Goal: Task Accomplishment & Management: Manage account settings

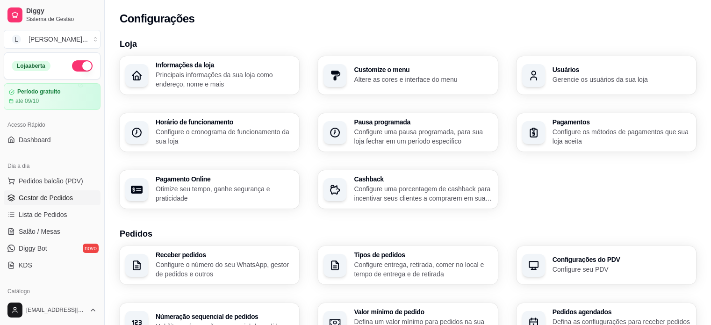
click at [60, 194] on span "Gestor de Pedidos" at bounding box center [46, 197] width 54 height 9
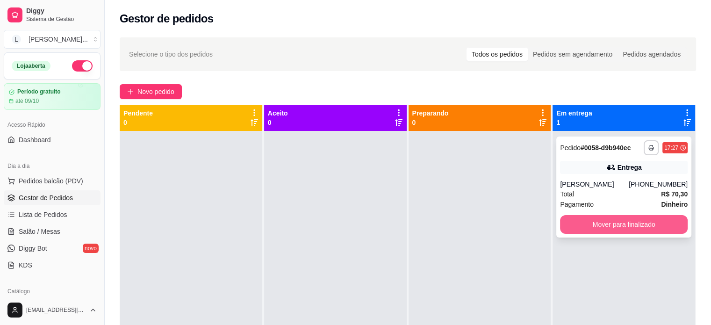
click at [581, 212] on div "**********" at bounding box center [623, 186] width 135 height 101
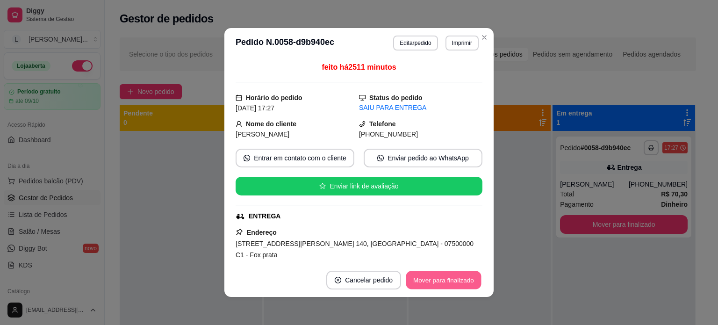
click at [430, 283] on button "Mover para finalizado" at bounding box center [443, 280] width 75 height 18
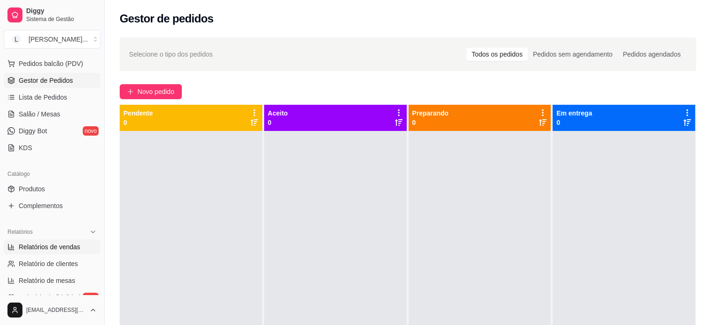
scroll to position [140, 0]
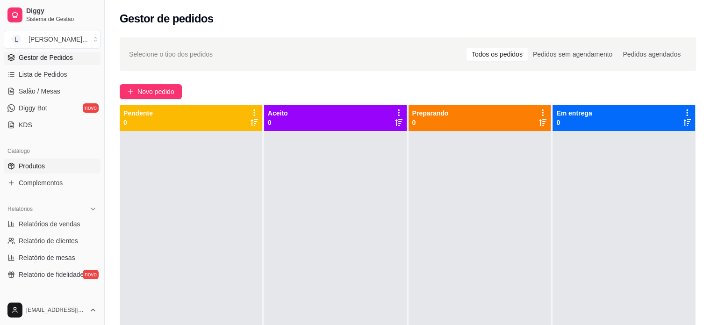
click at [30, 169] on span "Produtos" at bounding box center [32, 165] width 26 height 9
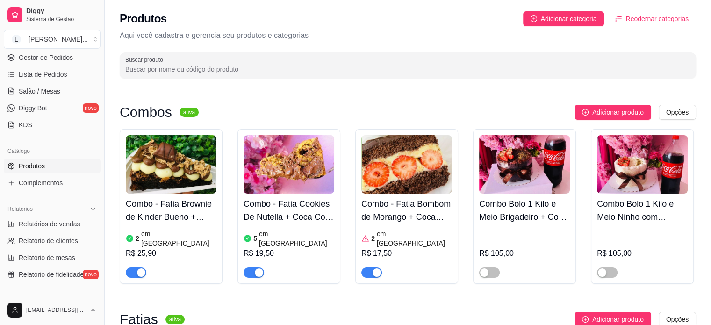
click at [249, 267] on span "button" at bounding box center [253, 272] width 21 height 10
click at [367, 267] on span "button" at bounding box center [371, 272] width 21 height 10
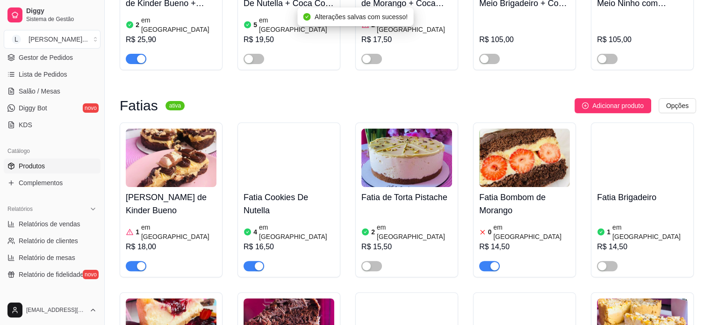
scroll to position [280, 0]
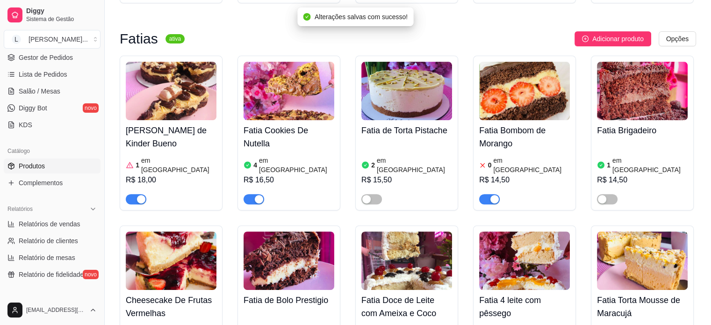
click at [153, 156] on article "em estoque" at bounding box center [178, 165] width 75 height 19
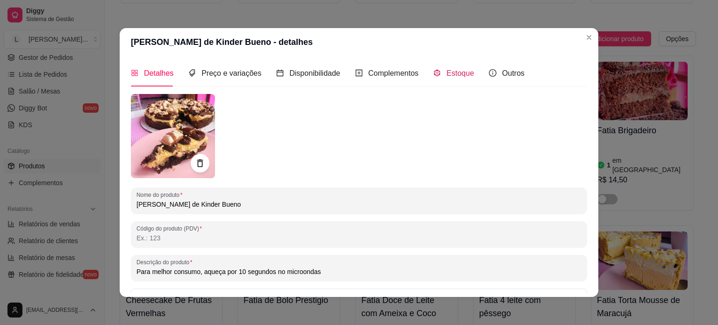
click at [456, 72] on span "Estoque" at bounding box center [460, 73] width 28 height 8
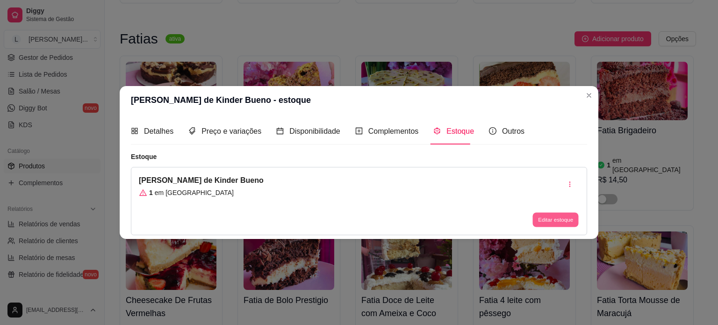
click at [538, 216] on button "Editar estoque" at bounding box center [555, 220] width 46 height 14
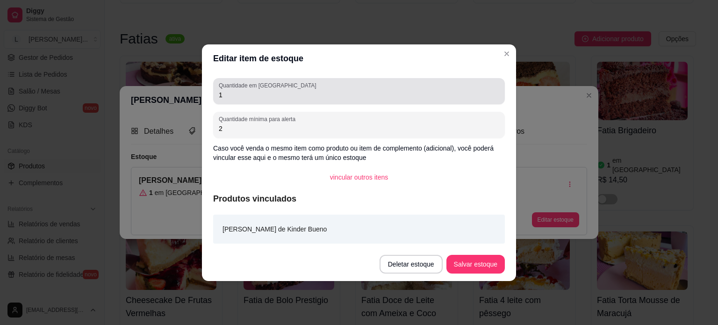
click at [250, 91] on input "1" at bounding box center [359, 94] width 280 height 9
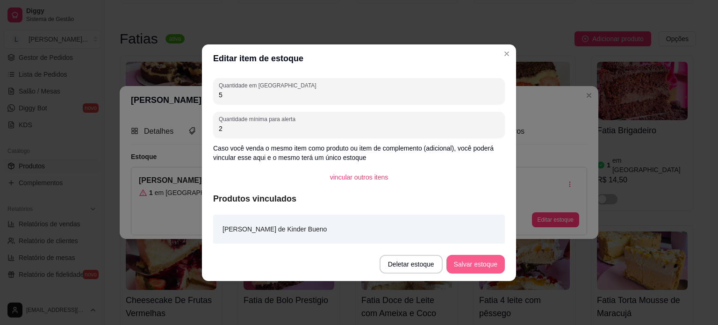
type input "5"
click at [469, 265] on button "Salvar estoque" at bounding box center [475, 264] width 57 height 18
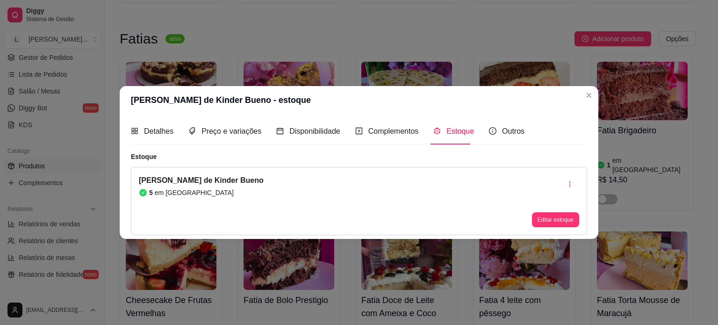
click at [580, 99] on header "Fatia Brownie de Kinder Bueno - estoque" at bounding box center [359, 100] width 478 height 28
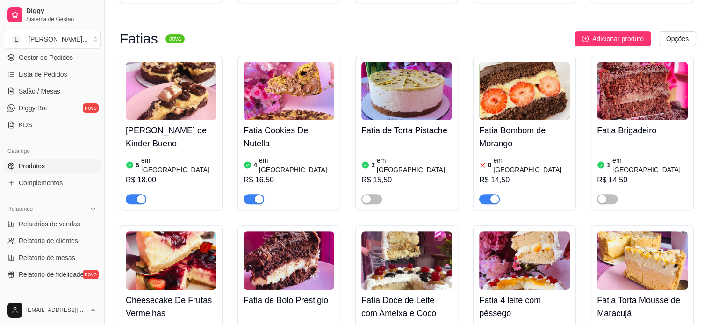
click at [496, 195] on div "button" at bounding box center [494, 199] width 8 height 8
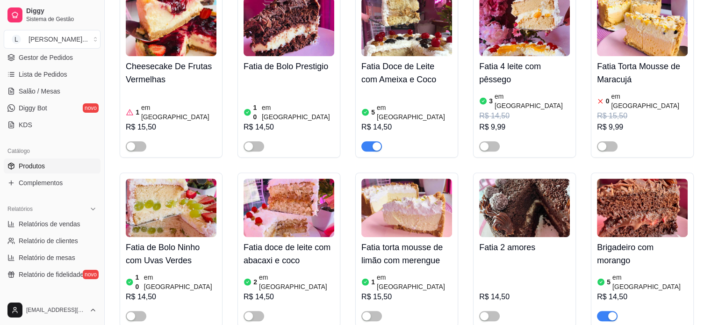
scroll to position [607, 0]
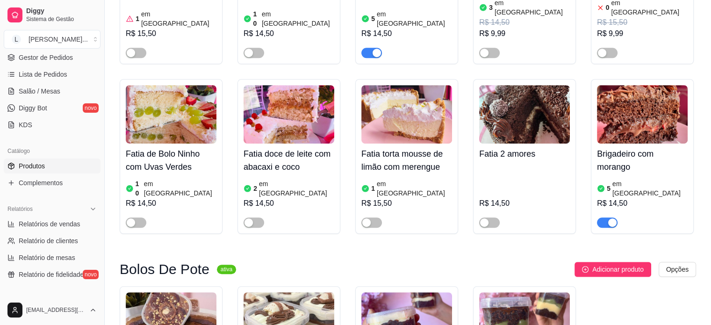
click at [607, 217] on span "button" at bounding box center [607, 222] width 21 height 10
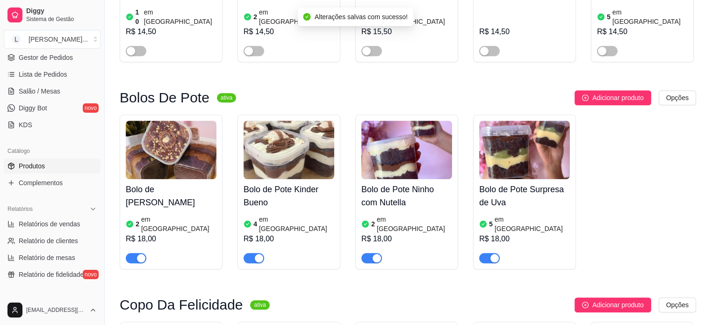
scroll to position [794, 0]
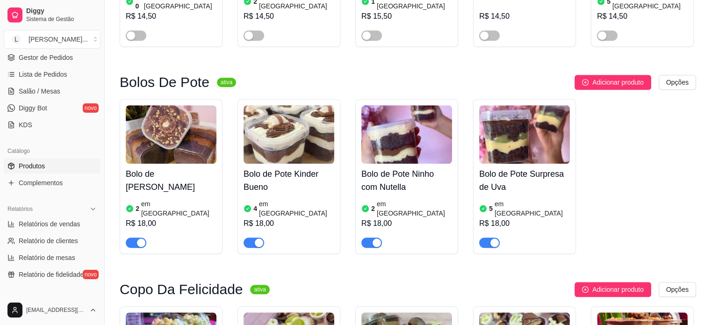
click at [495, 199] on div "5 em estoque" at bounding box center [524, 208] width 91 height 19
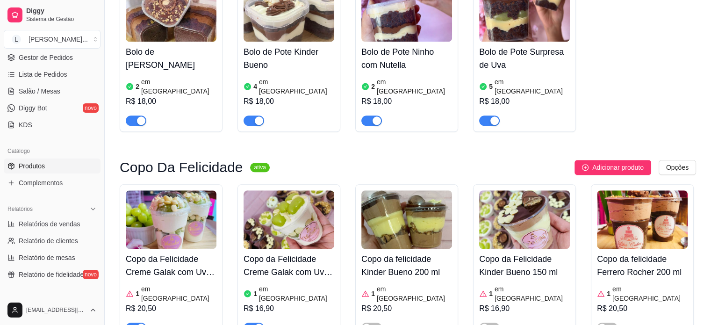
scroll to position [981, 0]
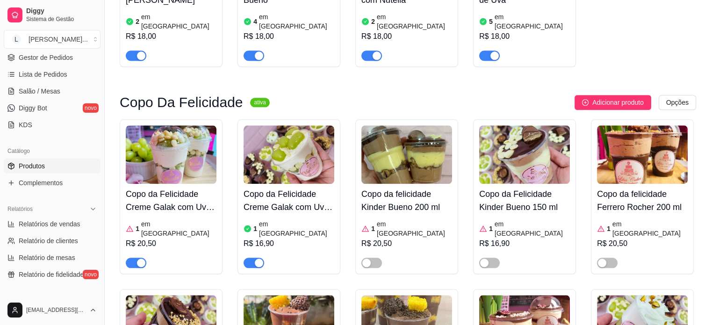
click at [292, 187] on h4 "Copo da Felicidade Creme Galak com Uvas Verdes 150 ml" at bounding box center [288, 200] width 91 height 26
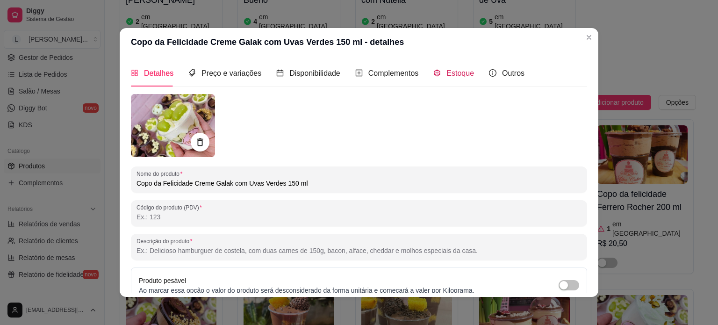
click at [438, 71] on div "Estoque" at bounding box center [453, 73] width 41 height 12
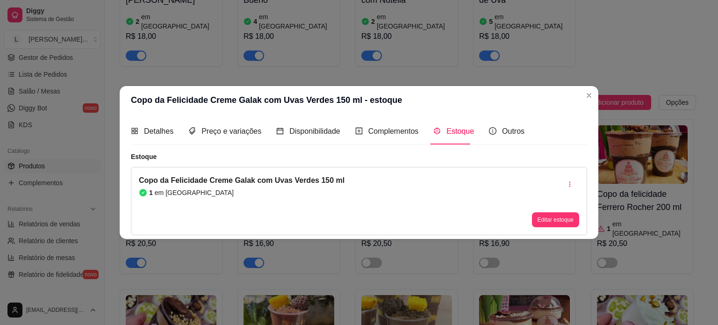
click at [557, 222] on button "Editar estoque" at bounding box center [555, 219] width 47 height 15
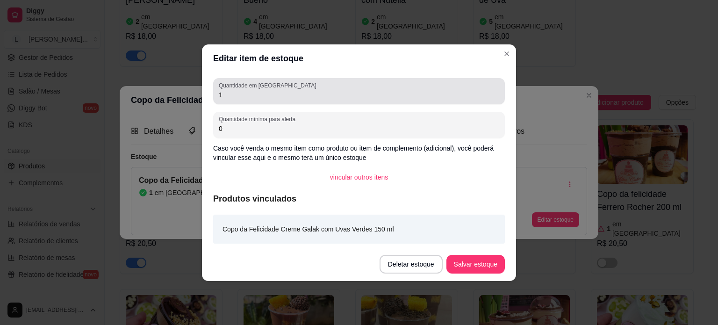
click at [266, 101] on div "Quantidade em estoque 1" at bounding box center [358, 91] width 291 height 26
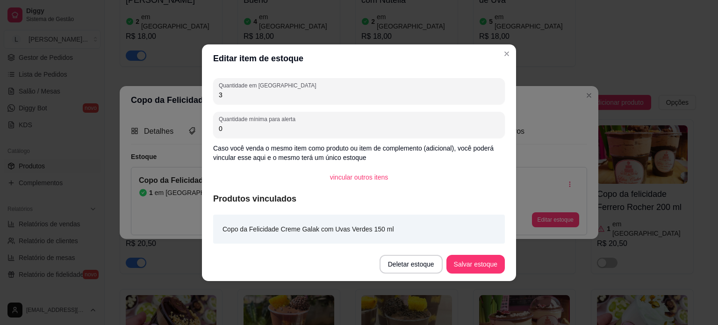
type input "3"
click at [483, 265] on button "Salvar estoque" at bounding box center [475, 264] width 58 height 19
click at [483, 268] on button "Salvar estoque" at bounding box center [475, 264] width 57 height 18
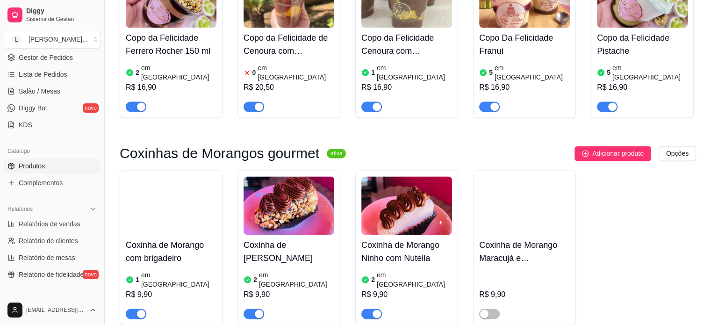
scroll to position [1308, 0]
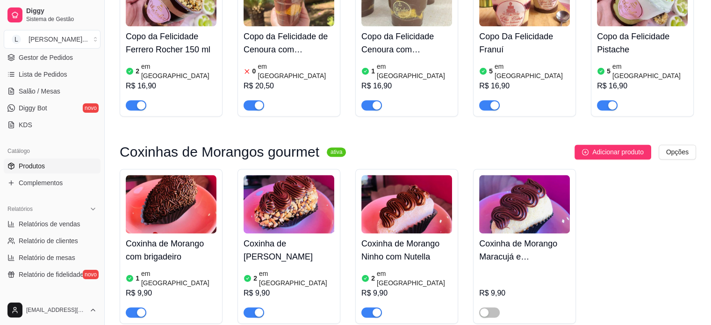
drag, startPoint x: 370, startPoint y: 242, endPoint x: 206, endPoint y: 239, distance: 164.9
click at [370, 307] on span "button" at bounding box center [371, 312] width 21 height 10
click at [247, 307] on span "button" at bounding box center [253, 312] width 21 height 10
click at [135, 307] on span "button" at bounding box center [136, 312] width 21 height 10
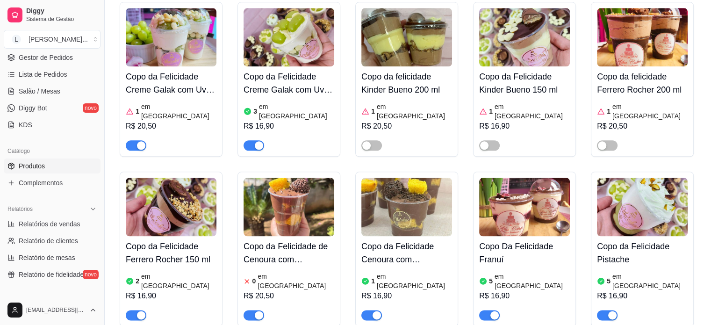
scroll to position [1074, 0]
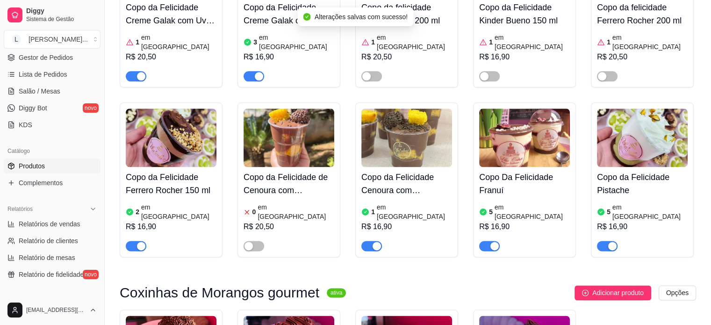
scroll to position [1168, 0]
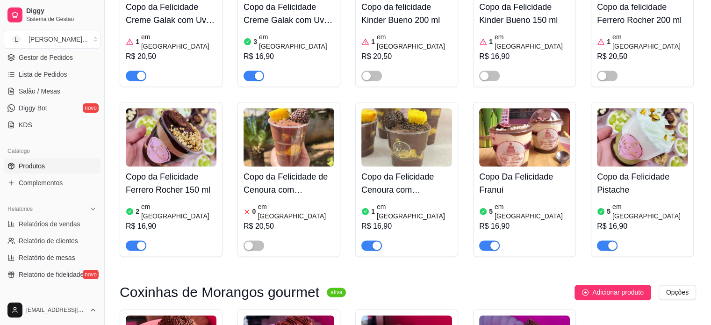
click at [506, 202] on article "em estoque" at bounding box center [531, 211] width 75 height 19
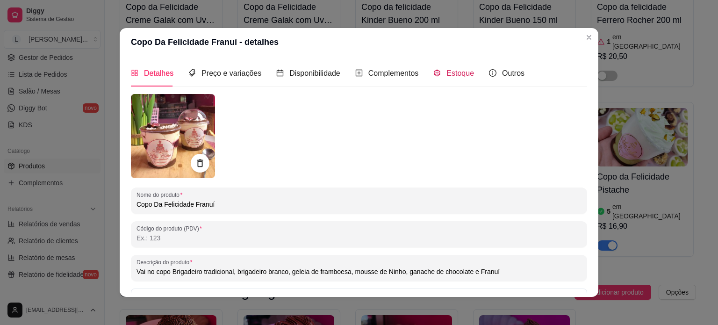
click at [461, 71] on span "Estoque" at bounding box center [460, 73] width 28 height 8
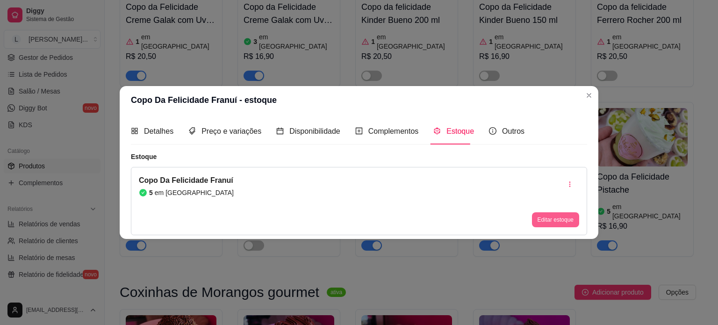
click at [540, 219] on button "Editar estoque" at bounding box center [555, 219] width 47 height 15
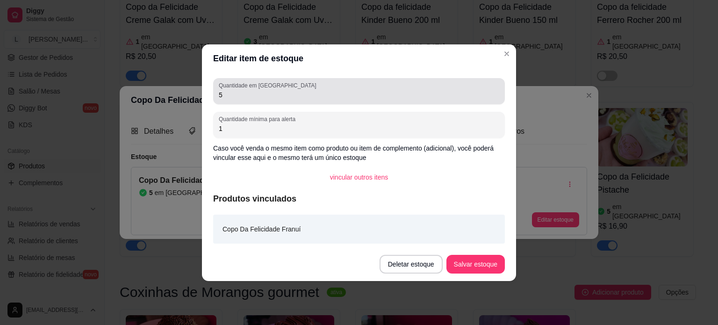
click at [284, 97] on input "5" at bounding box center [359, 94] width 280 height 9
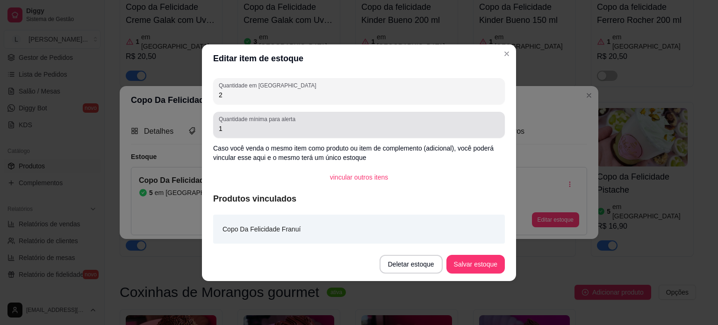
type input "2"
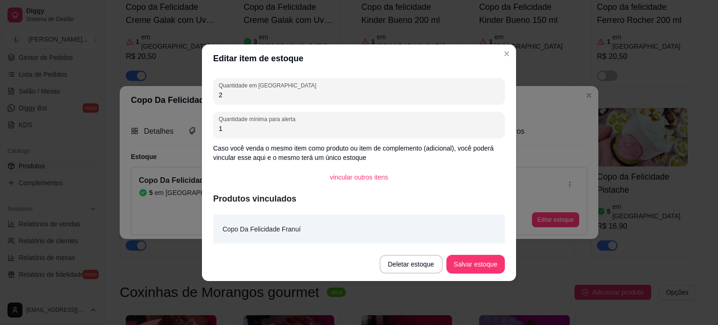
click at [467, 262] on button "Salvar estoque" at bounding box center [475, 264] width 58 height 19
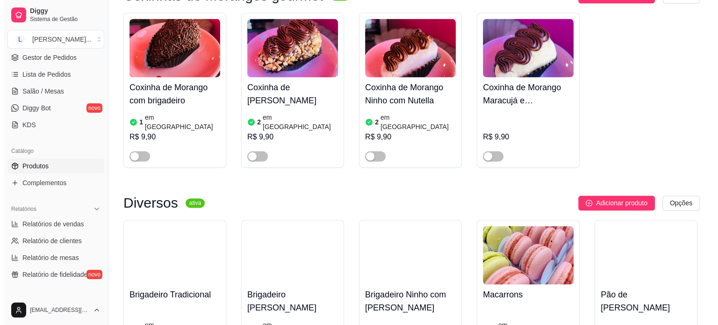
scroll to position [1542, 0]
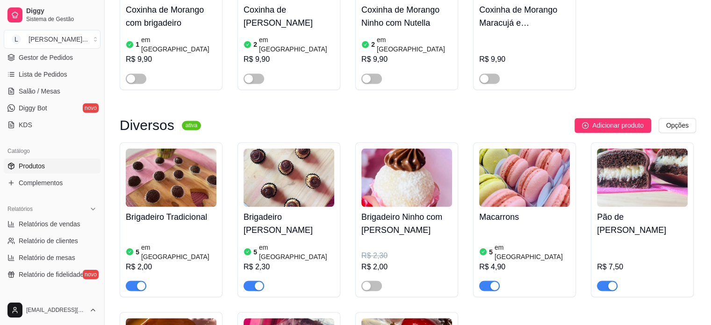
click at [272, 210] on h4 "Brigadeiro Ferrero Rocher" at bounding box center [288, 223] width 91 height 26
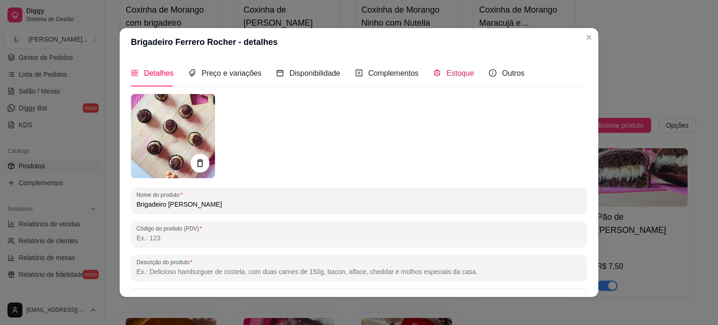
click at [446, 73] on span "Estoque" at bounding box center [460, 73] width 28 height 8
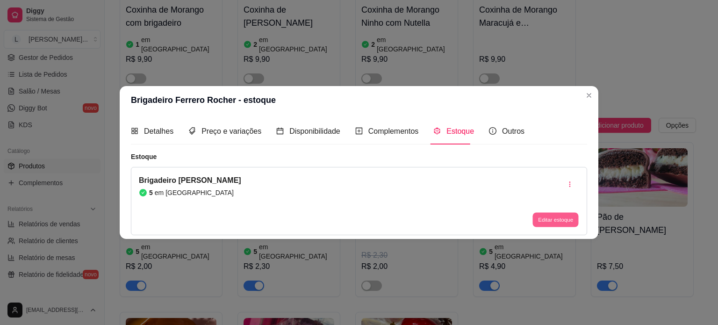
click at [562, 221] on button "Editar estoque" at bounding box center [555, 220] width 46 height 14
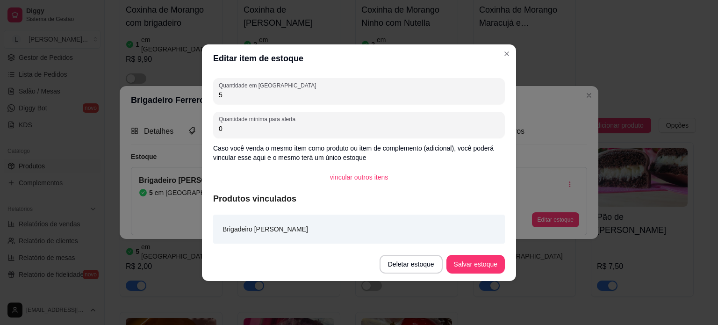
drag, startPoint x: 258, startPoint y: 97, endPoint x: 177, endPoint y: 90, distance: 81.2
click at [177, 90] on div "Editar item de estoque Quantidade em estoque 5 Quantidade mínima para alerta 0 …" at bounding box center [359, 162] width 718 height 325
type input "1"
click at [465, 255] on button "Salvar estoque" at bounding box center [475, 264] width 58 height 19
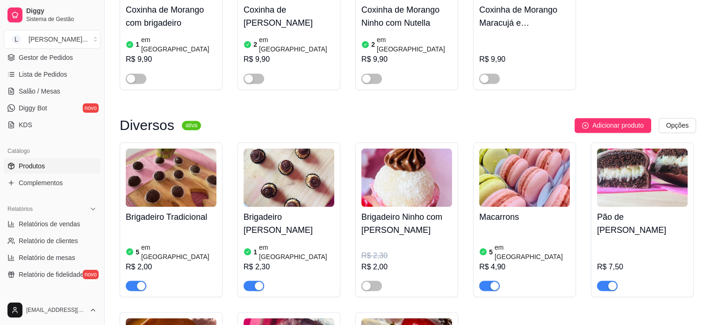
click at [198, 148] on img at bounding box center [171, 177] width 91 height 58
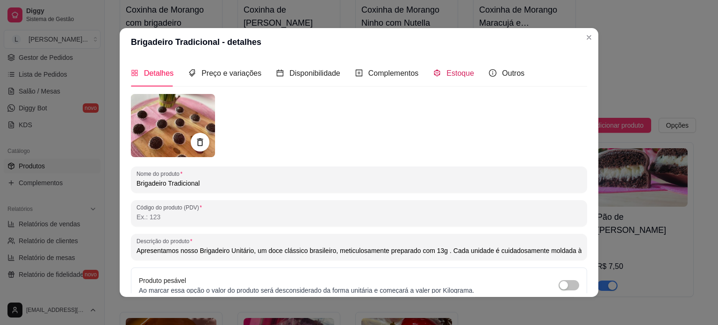
click at [456, 75] on span "Estoque" at bounding box center [460, 73] width 28 height 8
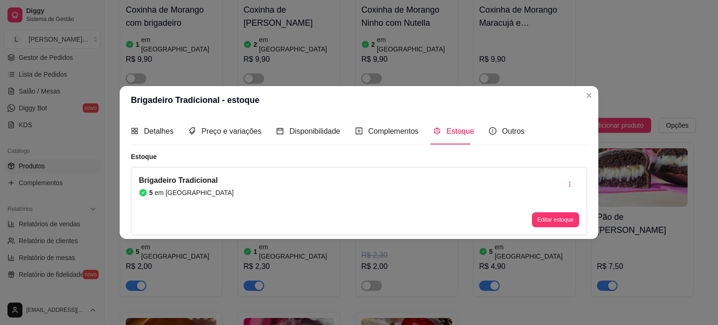
click at [531, 207] on div "Brigadeiro Tradicional 5 em estoque Editar estoque" at bounding box center [359, 201] width 456 height 68
click at [540, 219] on button "Editar estoque" at bounding box center [555, 220] width 46 height 14
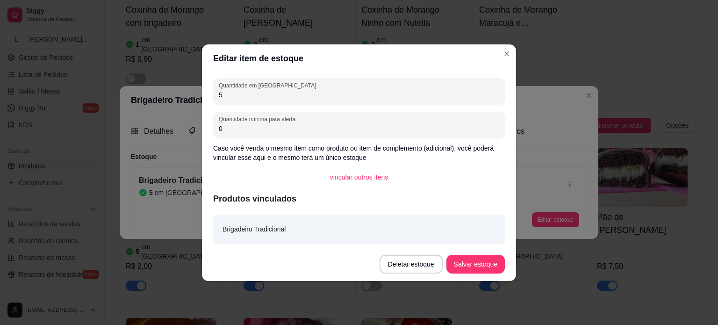
click at [221, 91] on input "5" at bounding box center [359, 94] width 280 height 9
drag, startPoint x: 221, startPoint y: 91, endPoint x: 200, endPoint y: 90, distance: 21.0
click at [200, 90] on div "Editar item de estoque Quantidade em estoque 5 Quantidade mínima para alerta 0 …" at bounding box center [359, 162] width 718 height 325
type input "2"
click at [469, 262] on button "Salvar estoque" at bounding box center [475, 264] width 58 height 19
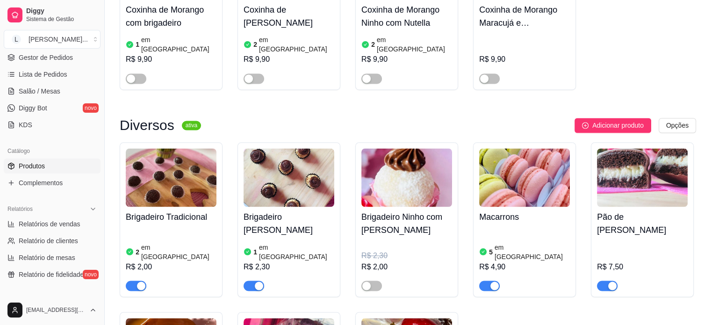
click at [507, 227] on div "5 em estoque R$ 4,90" at bounding box center [524, 259] width 91 height 64
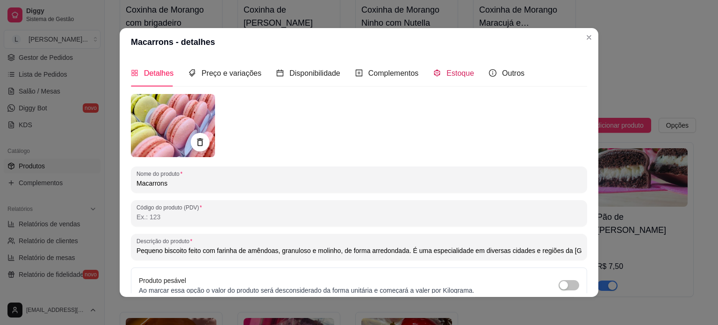
click at [441, 67] on div "Estoque" at bounding box center [453, 73] width 41 height 12
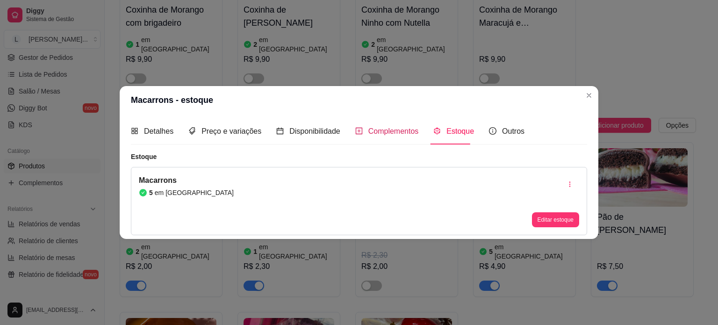
click at [369, 135] on span "Complementos" at bounding box center [393, 131] width 50 height 8
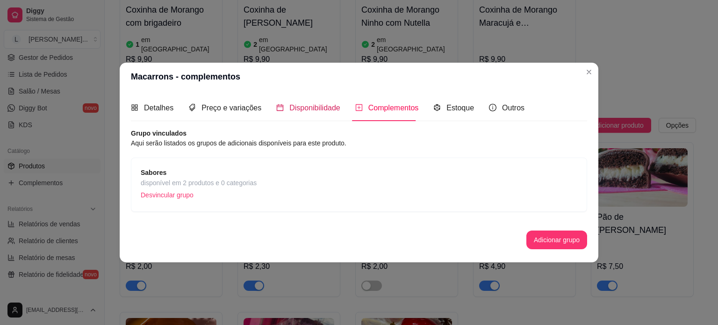
click at [294, 109] on span "Disponibilidade" at bounding box center [314, 108] width 51 height 8
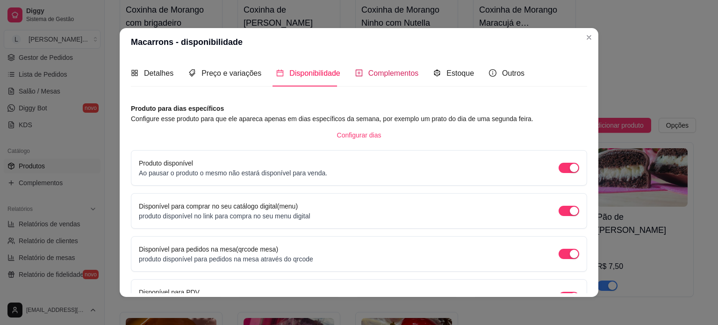
click at [377, 73] on span "Complementos" at bounding box center [393, 73] width 50 height 8
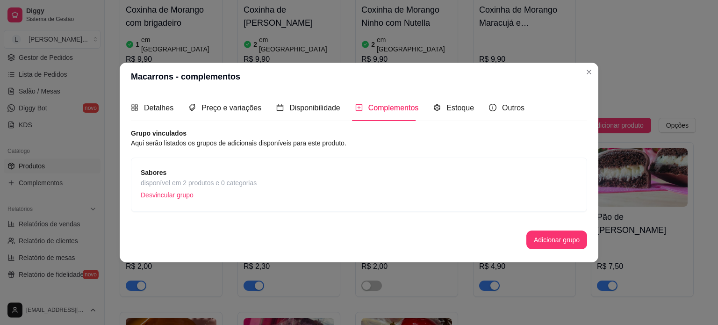
click at [242, 173] on span "Sabores" at bounding box center [199, 172] width 116 height 10
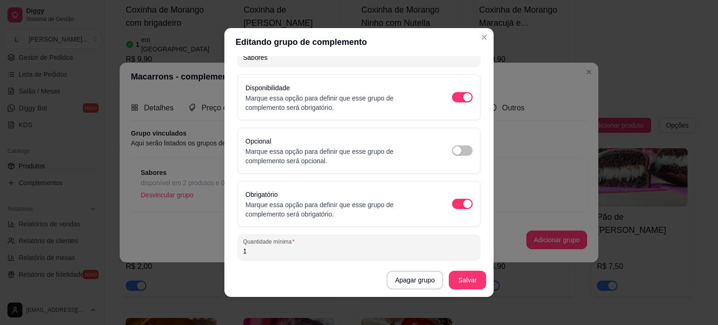
scroll to position [0, 0]
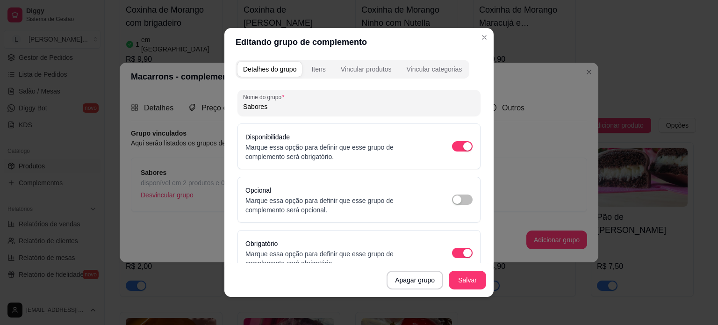
click at [310, 64] on button "Itens" at bounding box center [318, 69] width 25 height 15
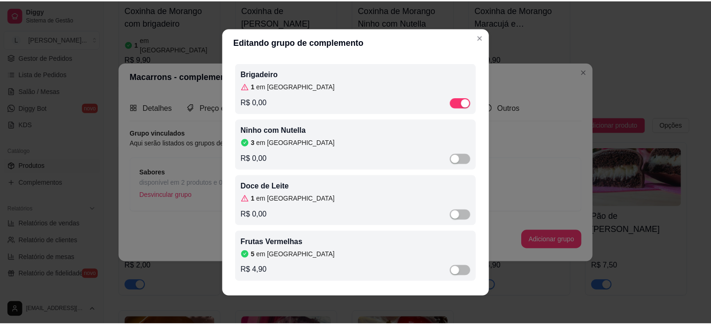
scroll to position [2, 0]
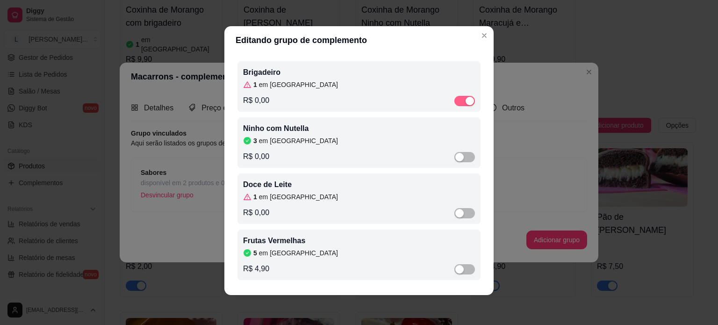
click at [465, 97] on div "button" at bounding box center [469, 101] width 8 height 8
click at [455, 210] on div "button" at bounding box center [459, 213] width 8 height 8
click at [256, 183] on p "Doce de Leite" at bounding box center [359, 183] width 232 height 11
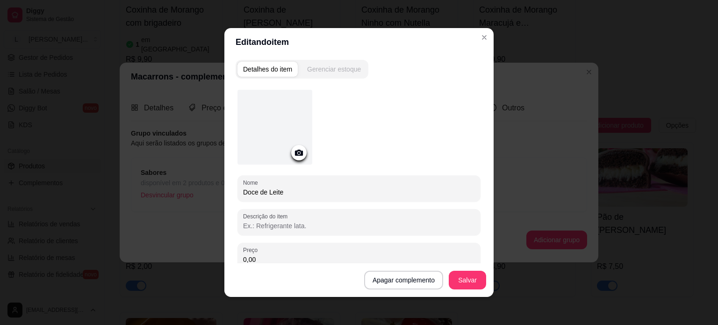
click at [350, 58] on div "Detalhes do item Gerenciar estoque Nome Doce de Leite Descrição do item Preço 0…" at bounding box center [358, 176] width 269 height 241
click at [346, 66] on div "Gerenciar estoque" at bounding box center [334, 68] width 54 height 9
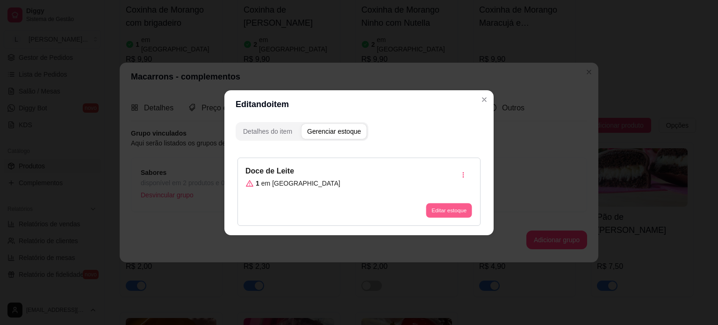
click at [455, 215] on button "Editar estoque" at bounding box center [449, 210] width 46 height 14
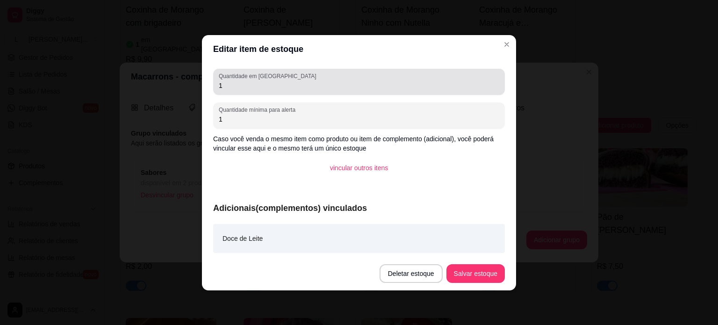
click at [241, 84] on input "1" at bounding box center [359, 85] width 280 height 9
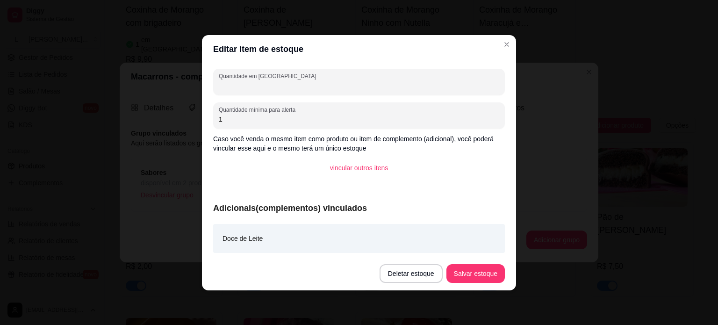
type input "2"
type input "3"
click at [460, 279] on button "Salvar estoque" at bounding box center [475, 273] width 58 height 19
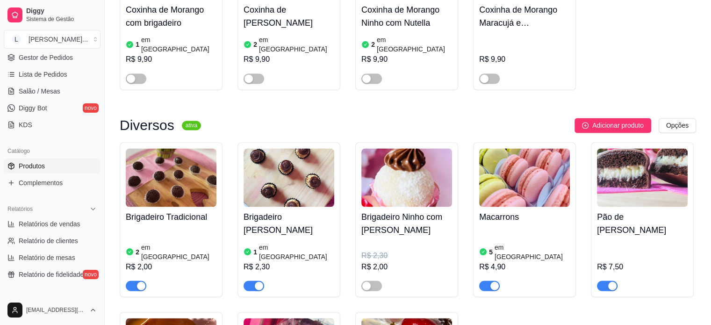
click at [604, 280] on span "button" at bounding box center [607, 285] width 21 height 10
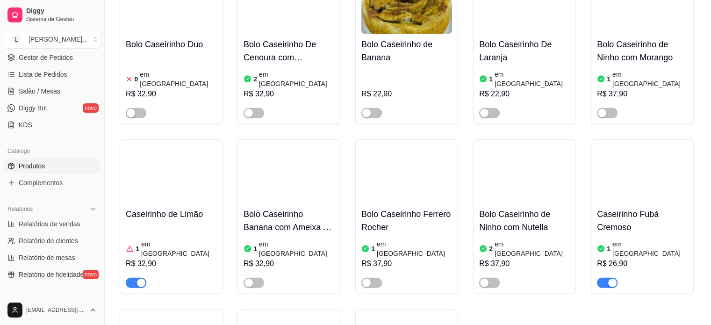
scroll to position [2476, 0]
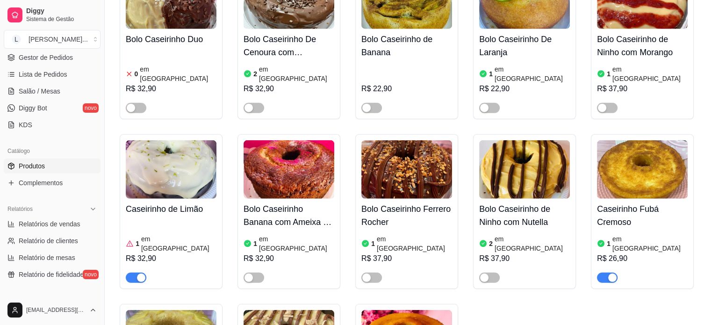
click at [605, 272] on span "button" at bounding box center [607, 277] width 21 height 10
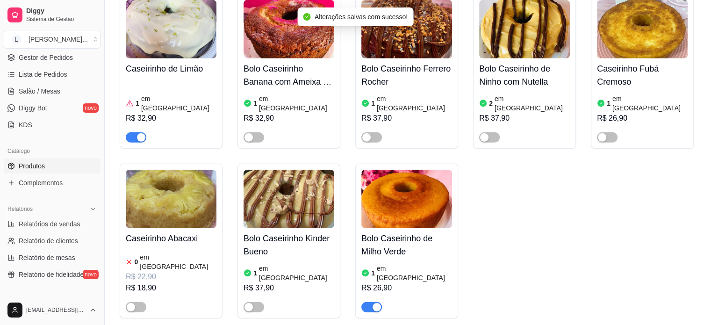
click at [375, 188] on div "Bolo Caseirinho de Milho Verde 1 em estoque R$ 26,90" at bounding box center [406, 240] width 103 height 155
click at [370, 302] on span "button" at bounding box center [371, 307] width 21 height 10
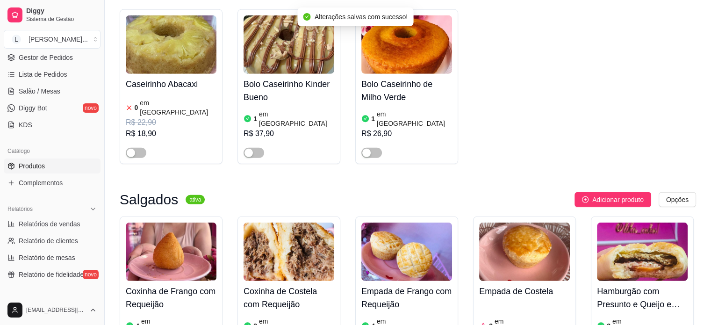
scroll to position [2850, 0]
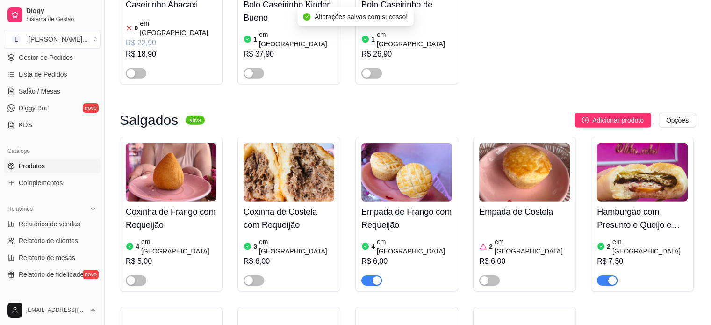
click at [400, 201] on div "Empada de Frango com Requeijão 4 em estoque R$ 6,00" at bounding box center [406, 243] width 91 height 84
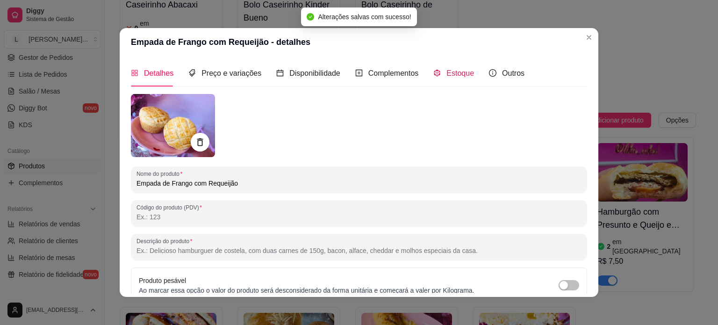
click at [453, 67] on div "Estoque" at bounding box center [453, 73] width 41 height 12
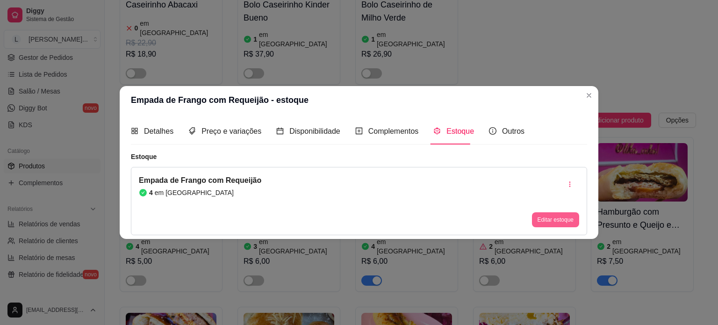
click at [538, 218] on button "Editar estoque" at bounding box center [555, 219] width 47 height 15
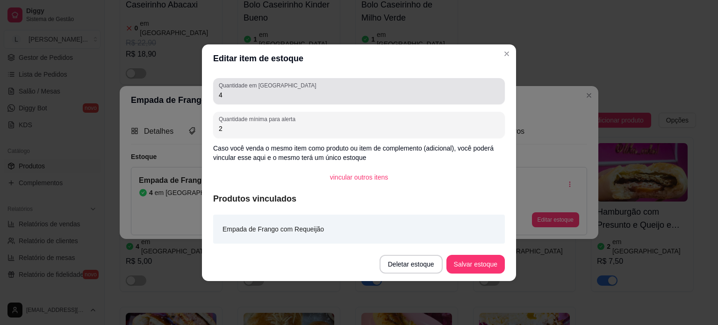
click at [268, 100] on div "4" at bounding box center [359, 91] width 280 height 19
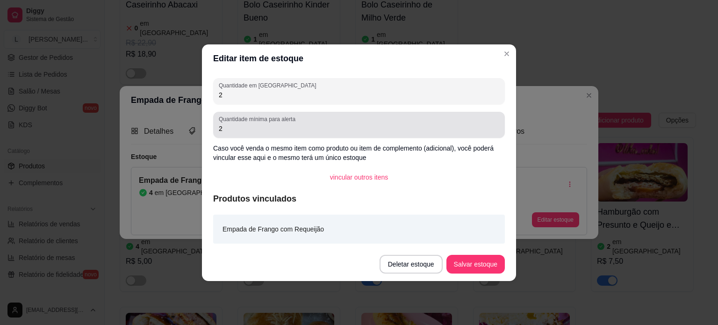
type input "2"
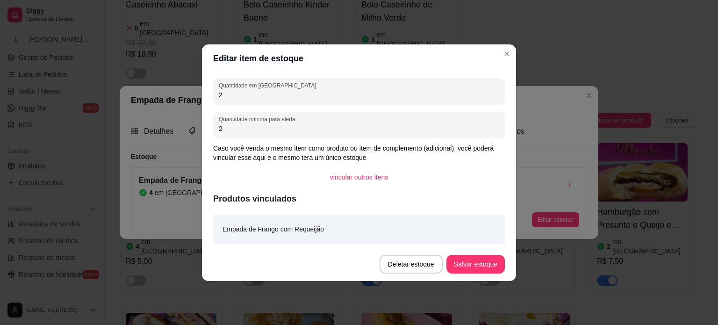
drag, startPoint x: 238, startPoint y: 126, endPoint x: 159, endPoint y: 131, distance: 79.1
click at [159, 131] on div "Editar item de estoque Quantidade em estoque 2 Quantidade mínima para alerta 2 …" at bounding box center [359, 162] width 718 height 325
type input "0"
click at [464, 261] on button "Salvar estoque" at bounding box center [475, 264] width 58 height 19
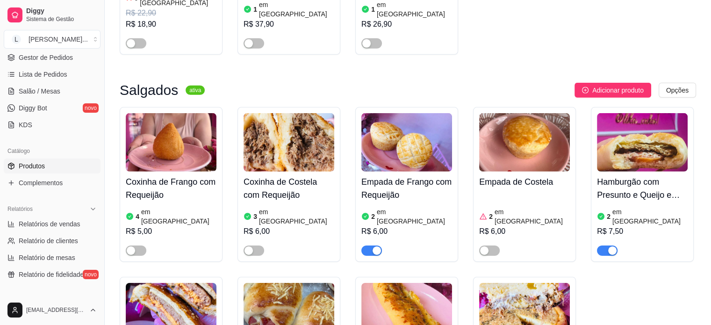
scroll to position [2943, 0]
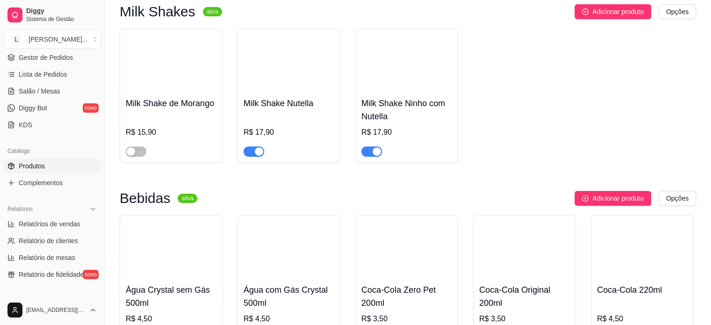
scroll to position [3784, 0]
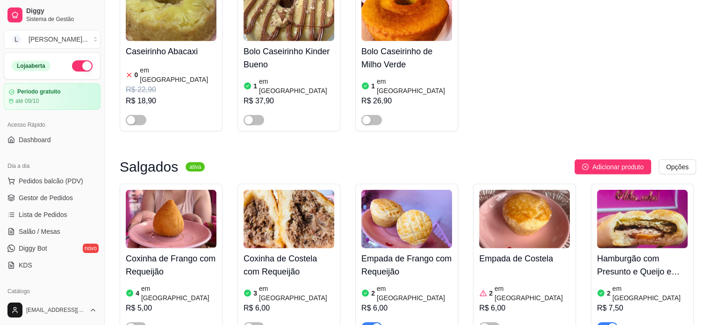
scroll to position [2943, 0]
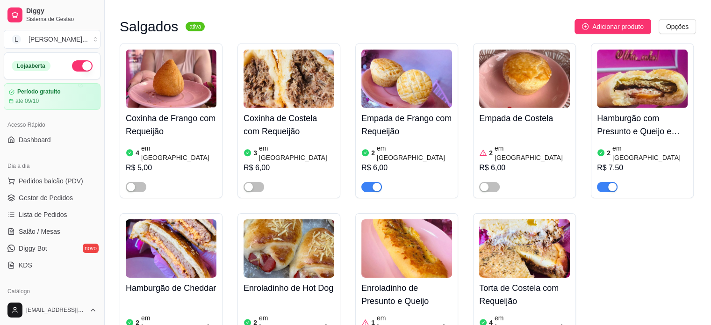
drag, startPoint x: 408, startPoint y: 321, endPoint x: 316, endPoint y: 238, distance: 124.3
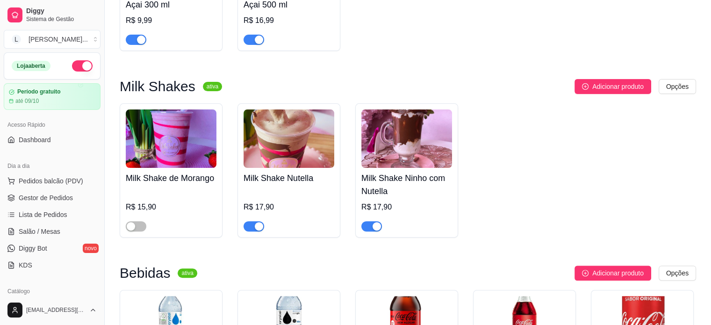
scroll to position [3877, 0]
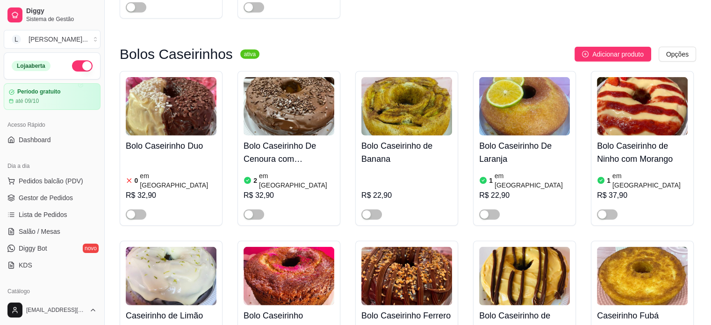
scroll to position [2429, 0]
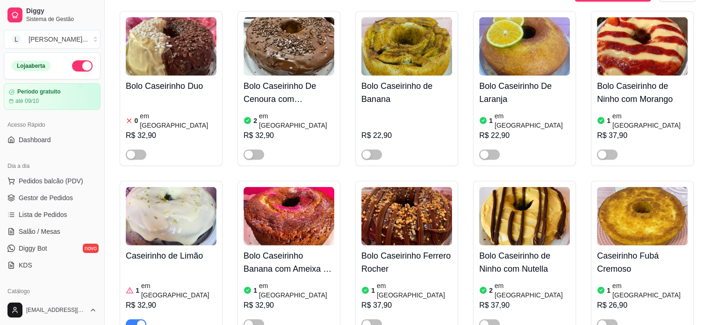
click at [133, 319] on span "button" at bounding box center [136, 324] width 21 height 10
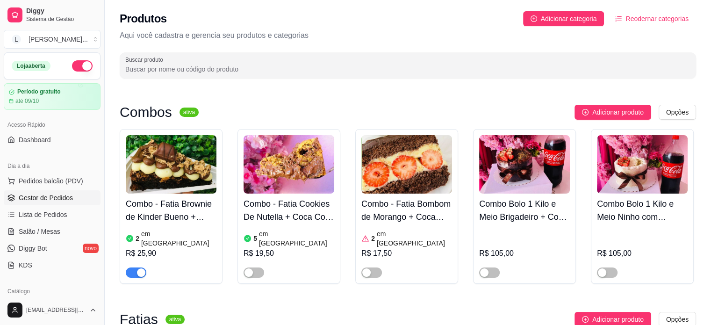
click at [62, 202] on link "Gestor de Pedidos" at bounding box center [52, 197] width 97 height 15
